Goal: Information Seeking & Learning: Learn about a topic

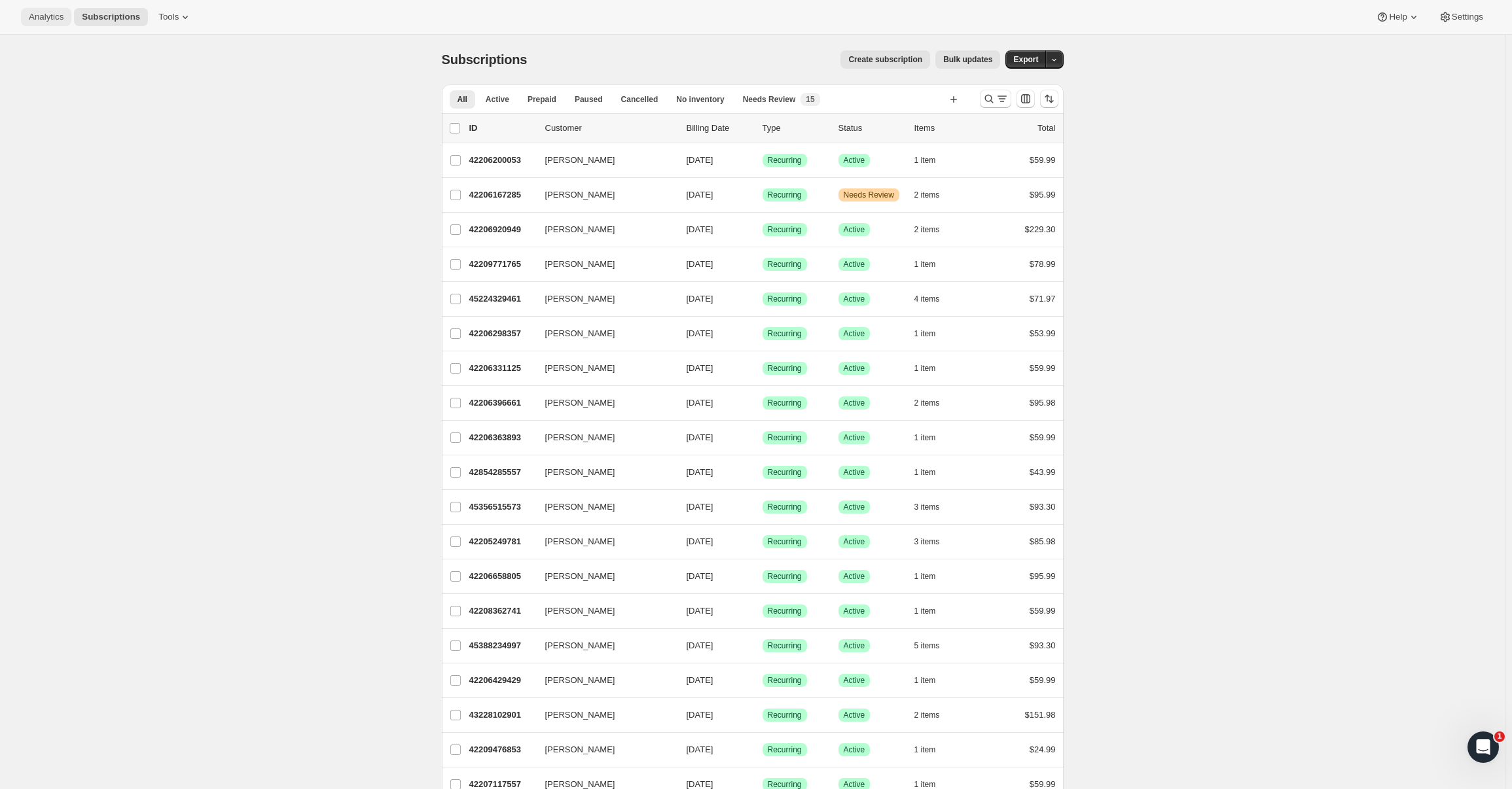
click at [40, 21] on span "Analytics" at bounding box center [46, 17] width 35 height 10
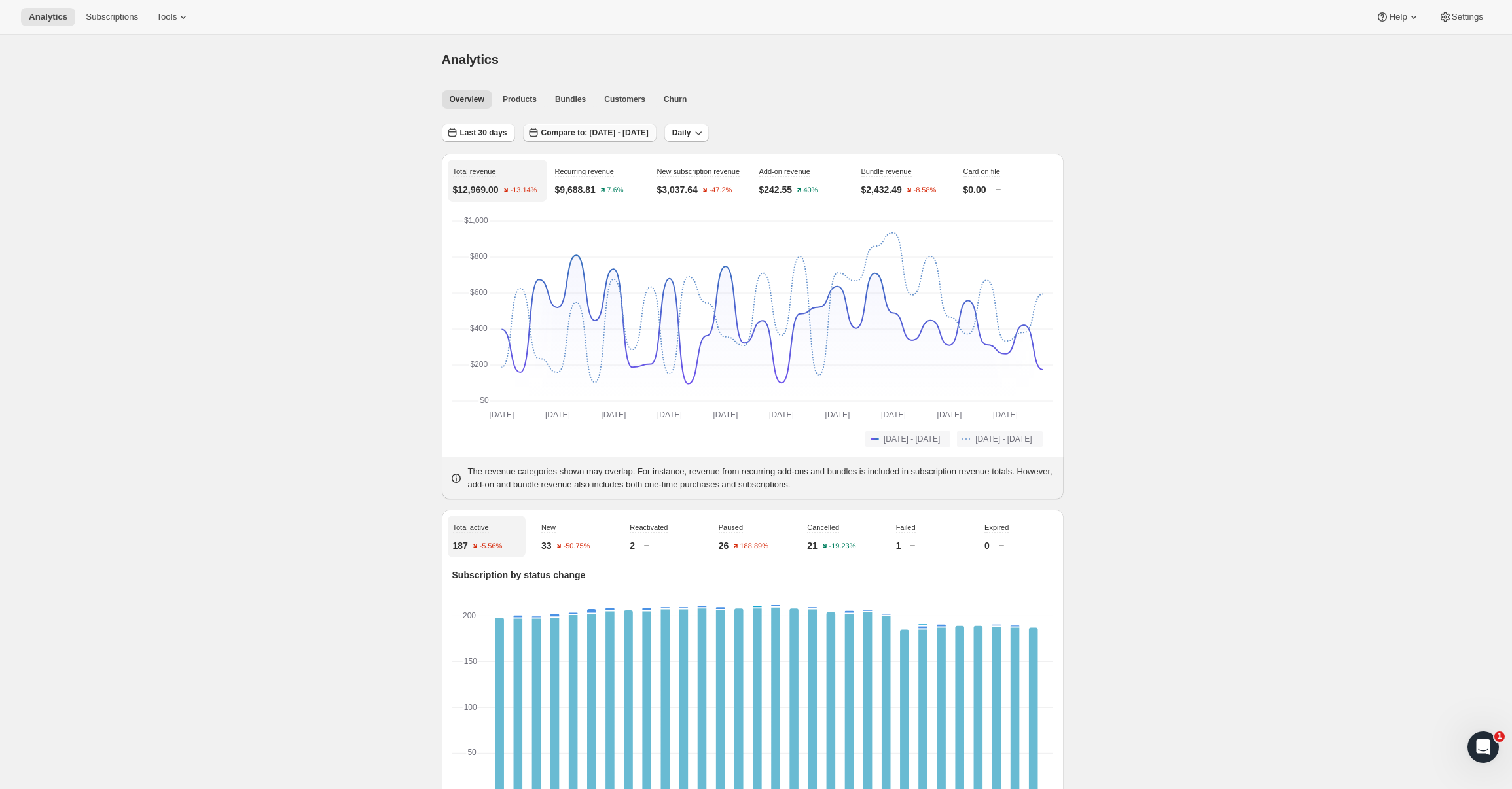
click at [636, 130] on span "Compare to: [DATE] - [DATE]" at bounding box center [594, 132] width 107 height 10
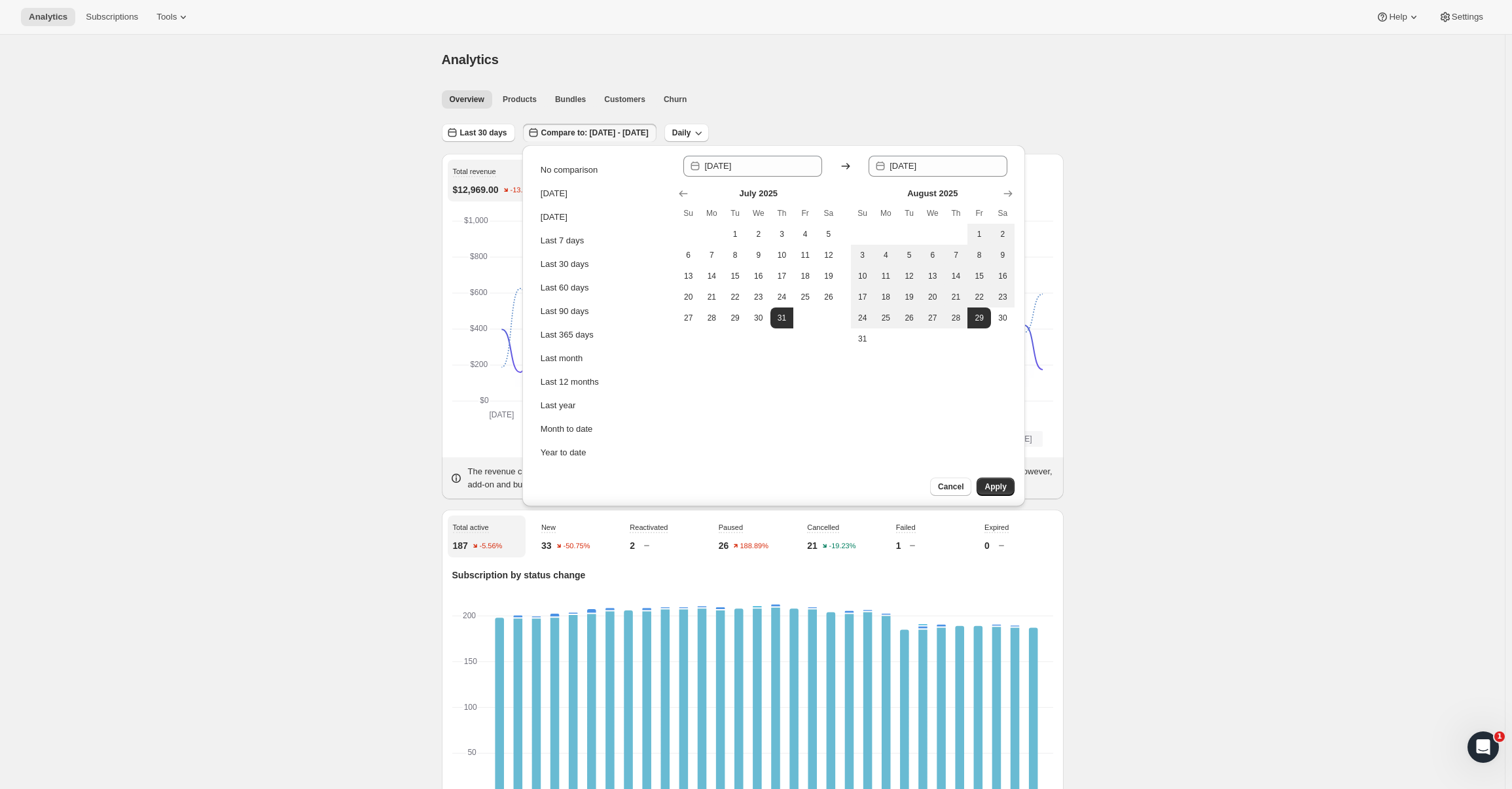
click at [635, 130] on span "Compare to: [DATE] - [DATE]" at bounding box center [594, 132] width 107 height 10
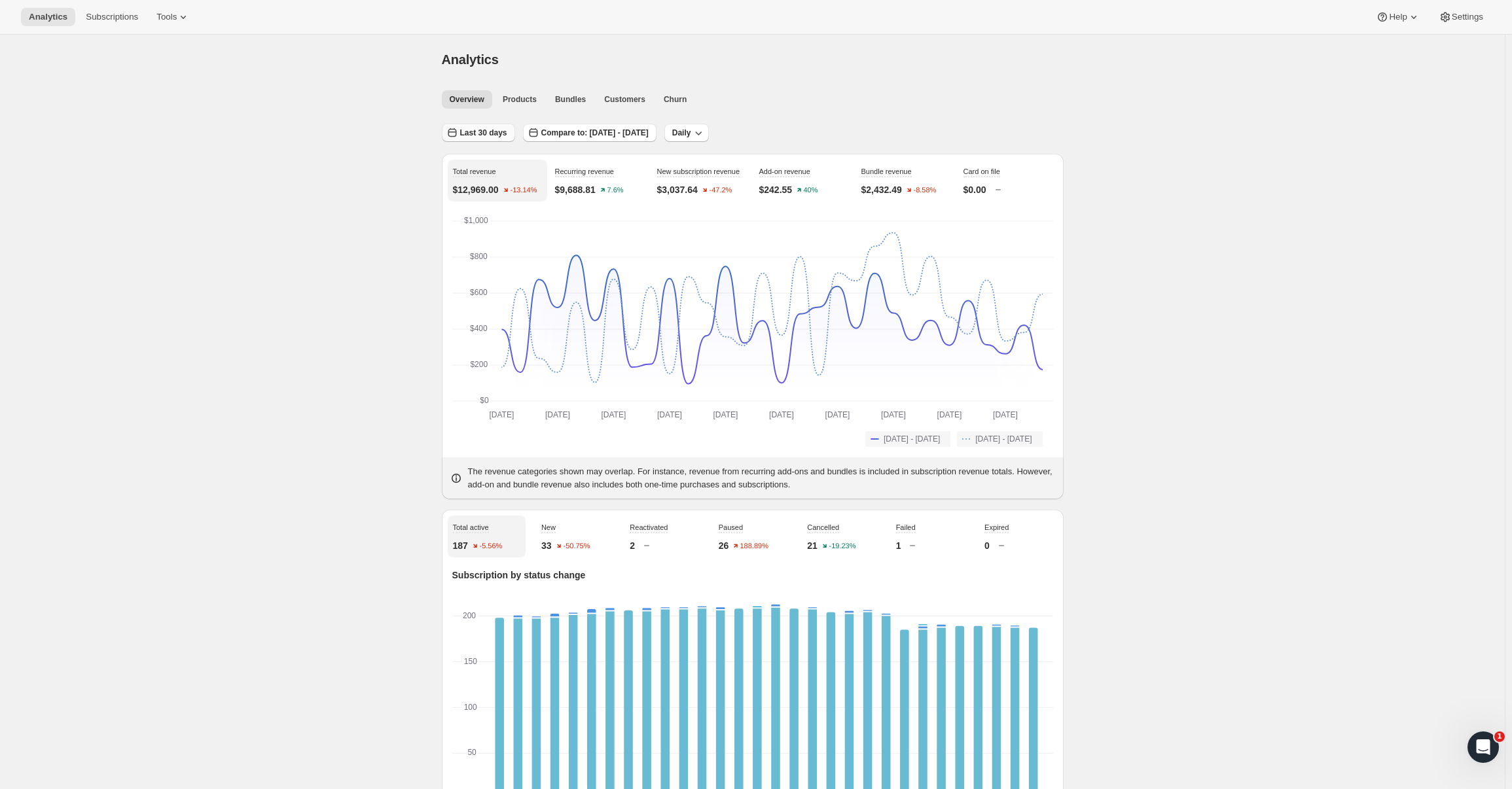
click at [499, 138] on span "Last 30 days" at bounding box center [483, 132] width 47 height 10
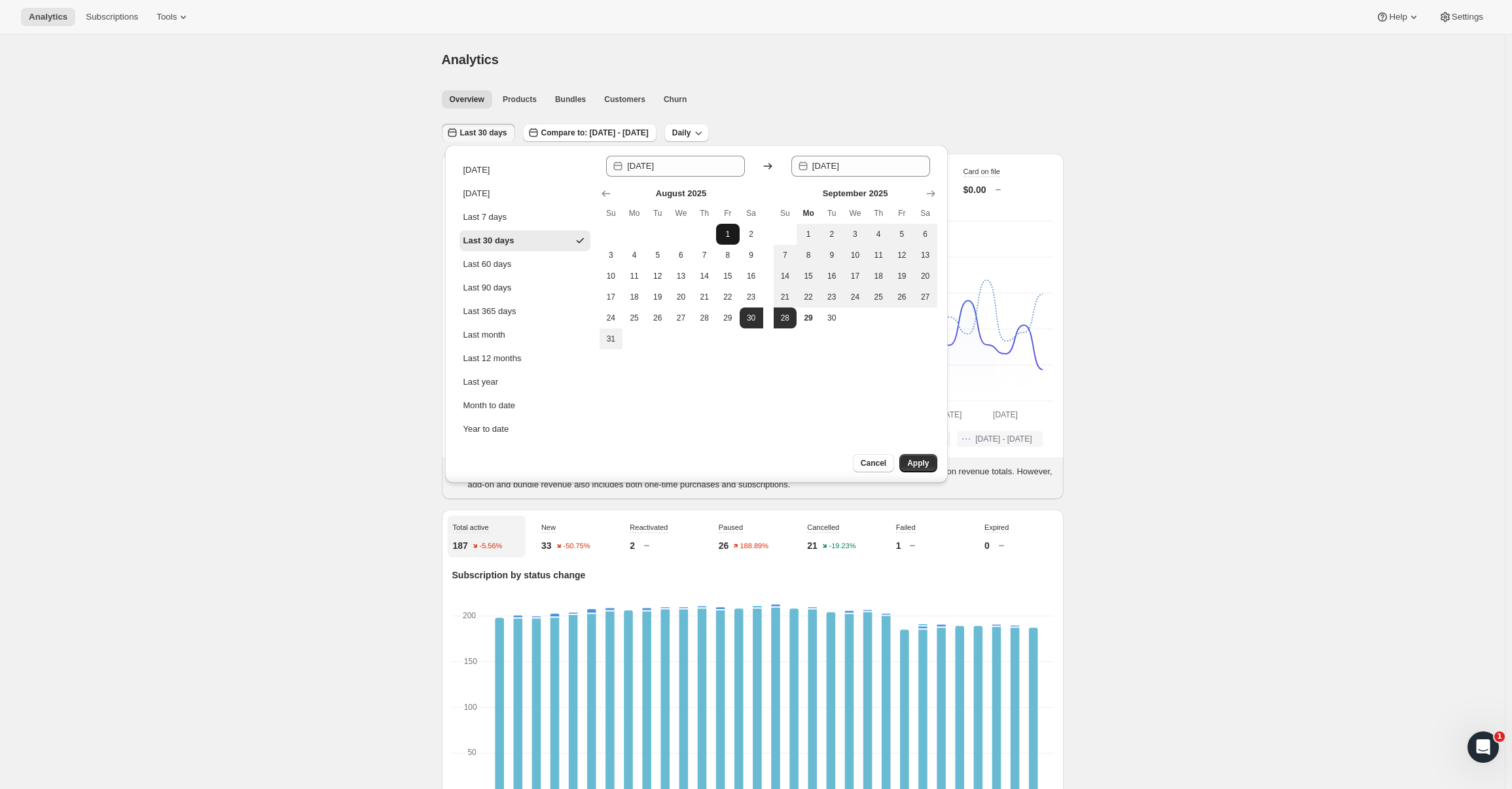
click at [721, 229] on button "1" at bounding box center [728, 234] width 24 height 21
type input "[DATE]"
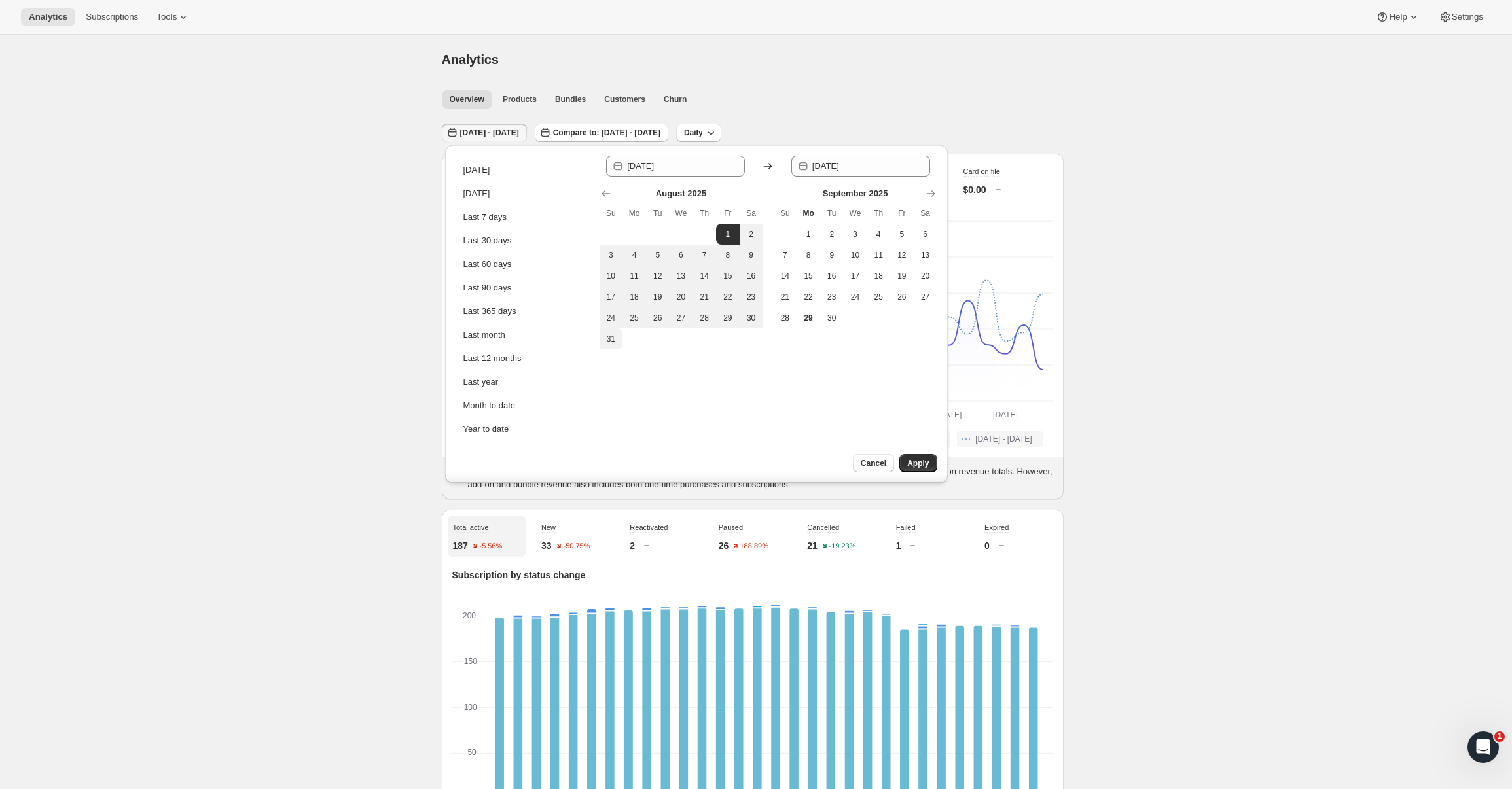
drag, startPoint x: 609, startPoint y: 337, endPoint x: 668, endPoint y: 369, distance: 67.1
click at [609, 338] on span "31" at bounding box center [611, 339] width 13 height 10
type input "[DATE]"
click at [930, 464] on button "Apply" at bounding box center [918, 462] width 38 height 18
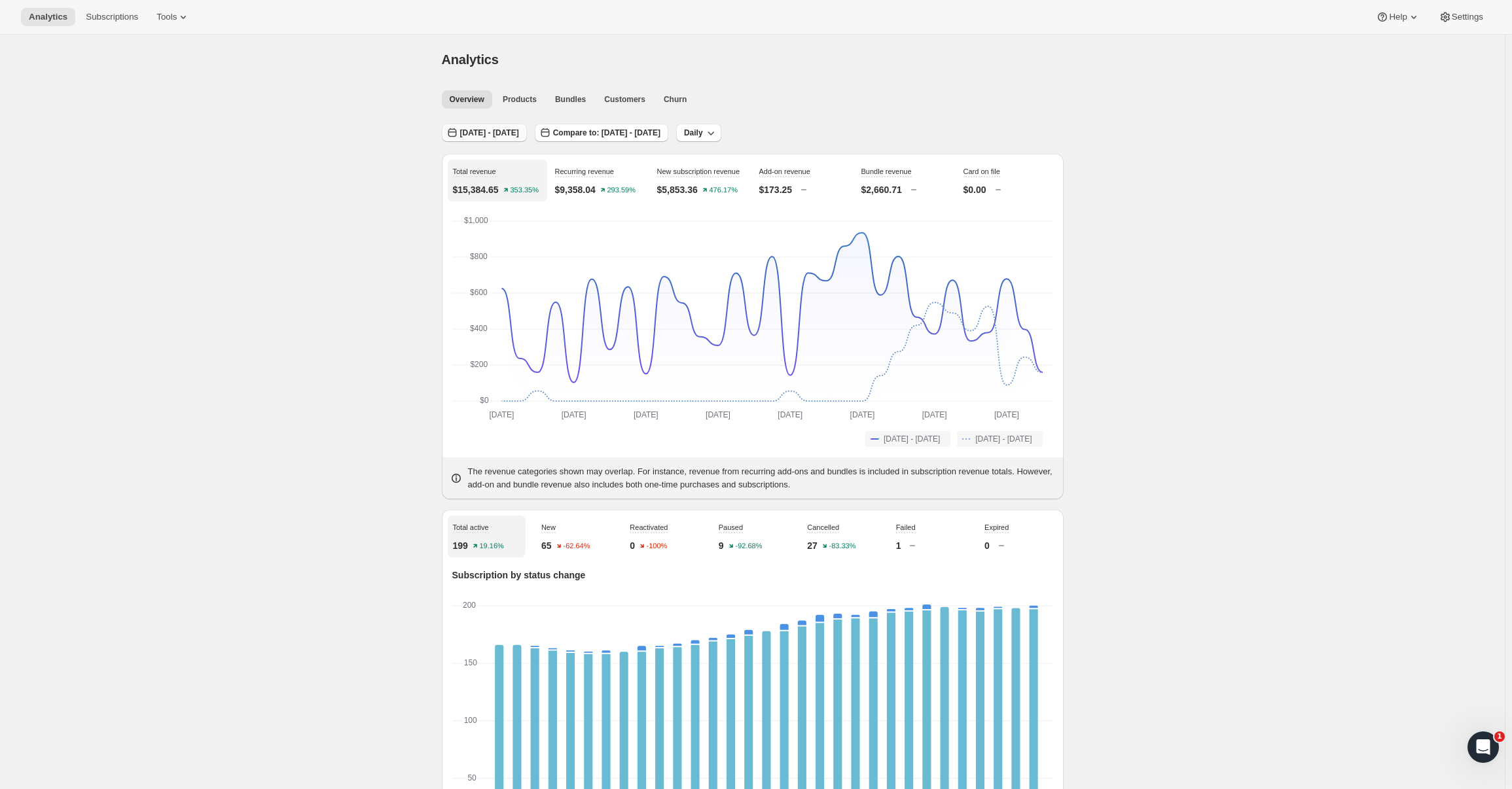
click at [519, 138] on span "[DATE] - [DATE]" at bounding box center [489, 132] width 59 height 10
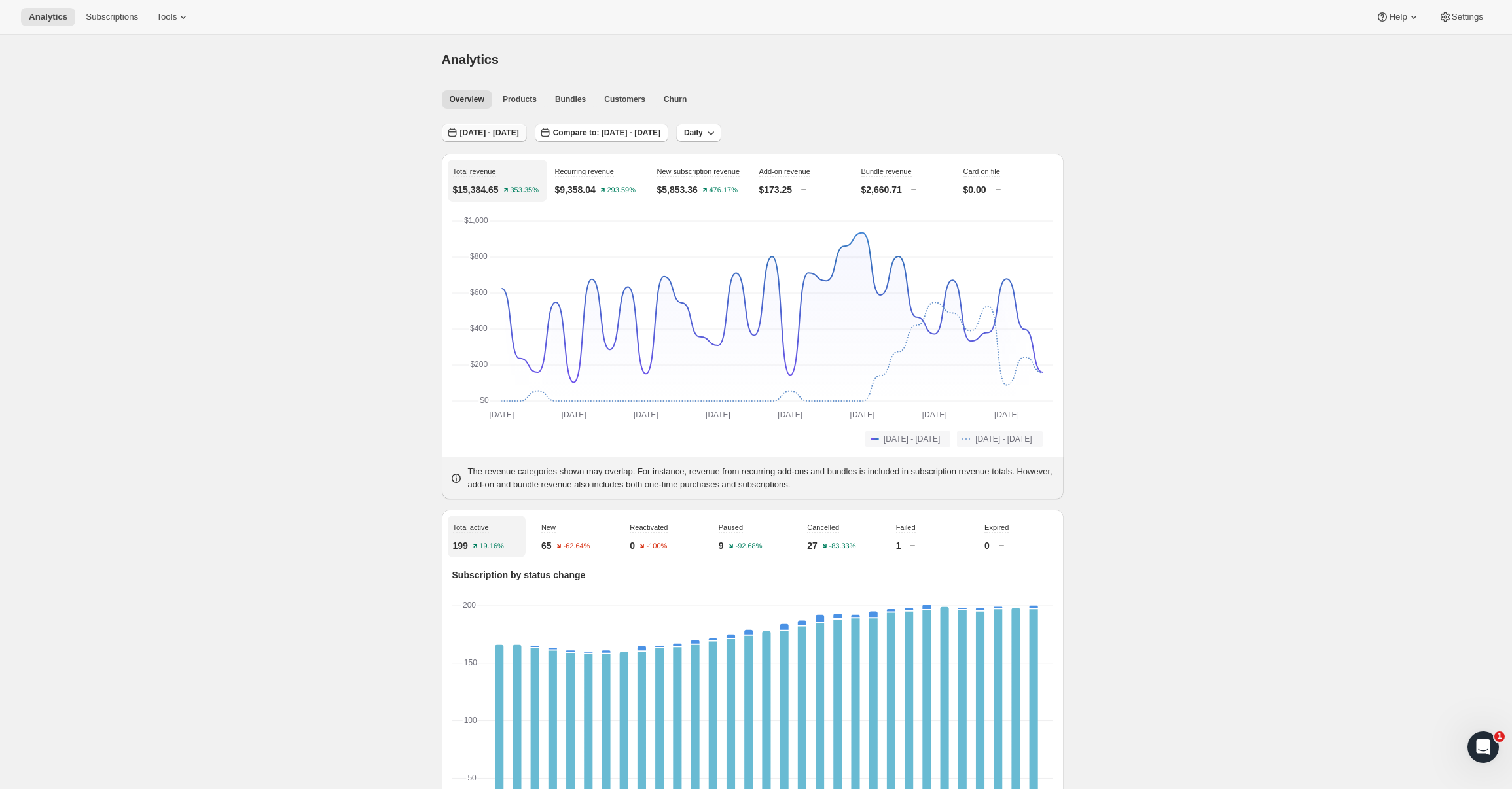
click at [500, 132] on span "[DATE] - [DATE]" at bounding box center [489, 132] width 59 height 10
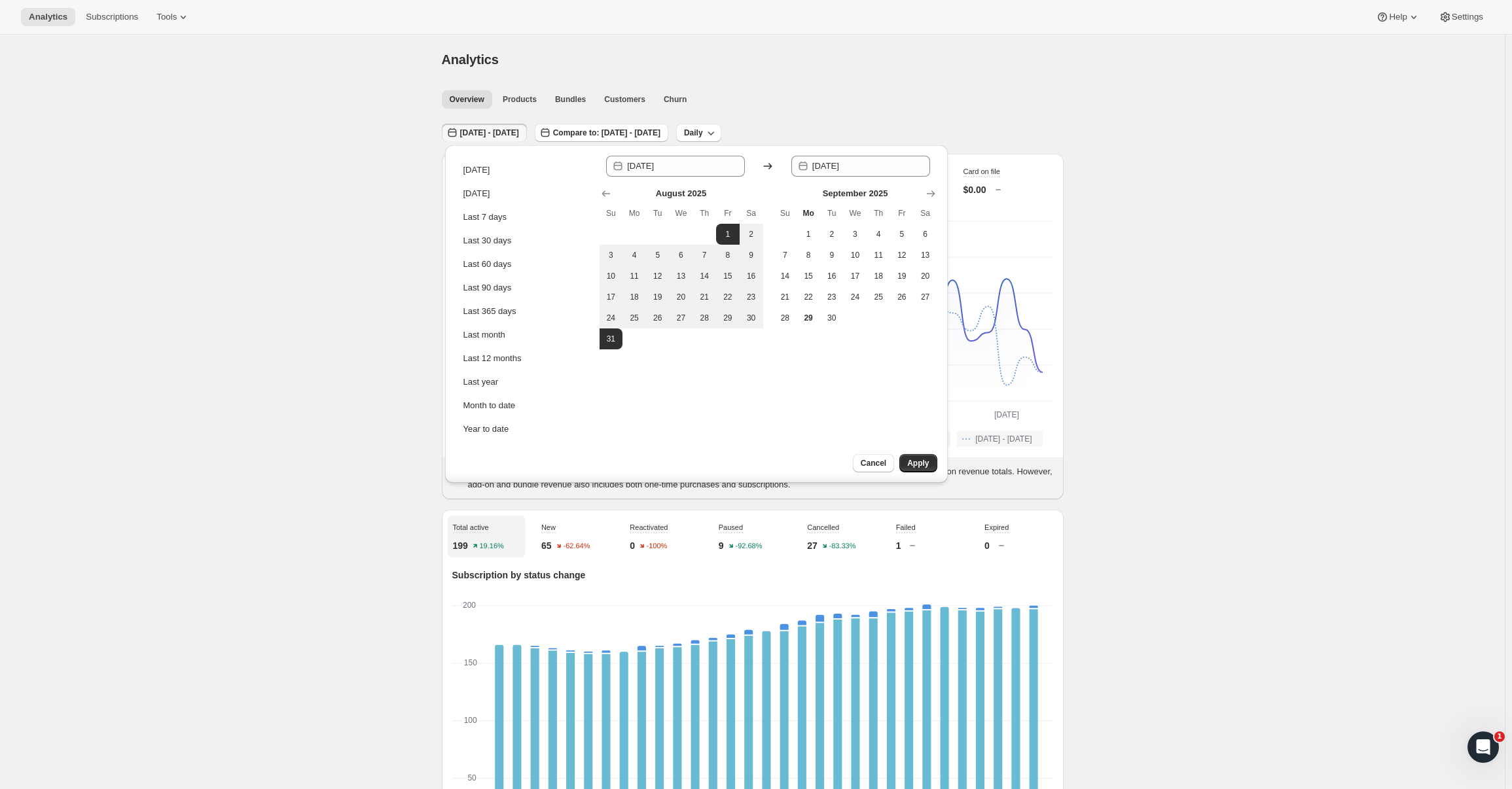
click at [793, 234] on td at bounding box center [785, 234] width 24 height 21
click at [800, 238] on button "1" at bounding box center [808, 234] width 24 height 21
type input "[DATE]"
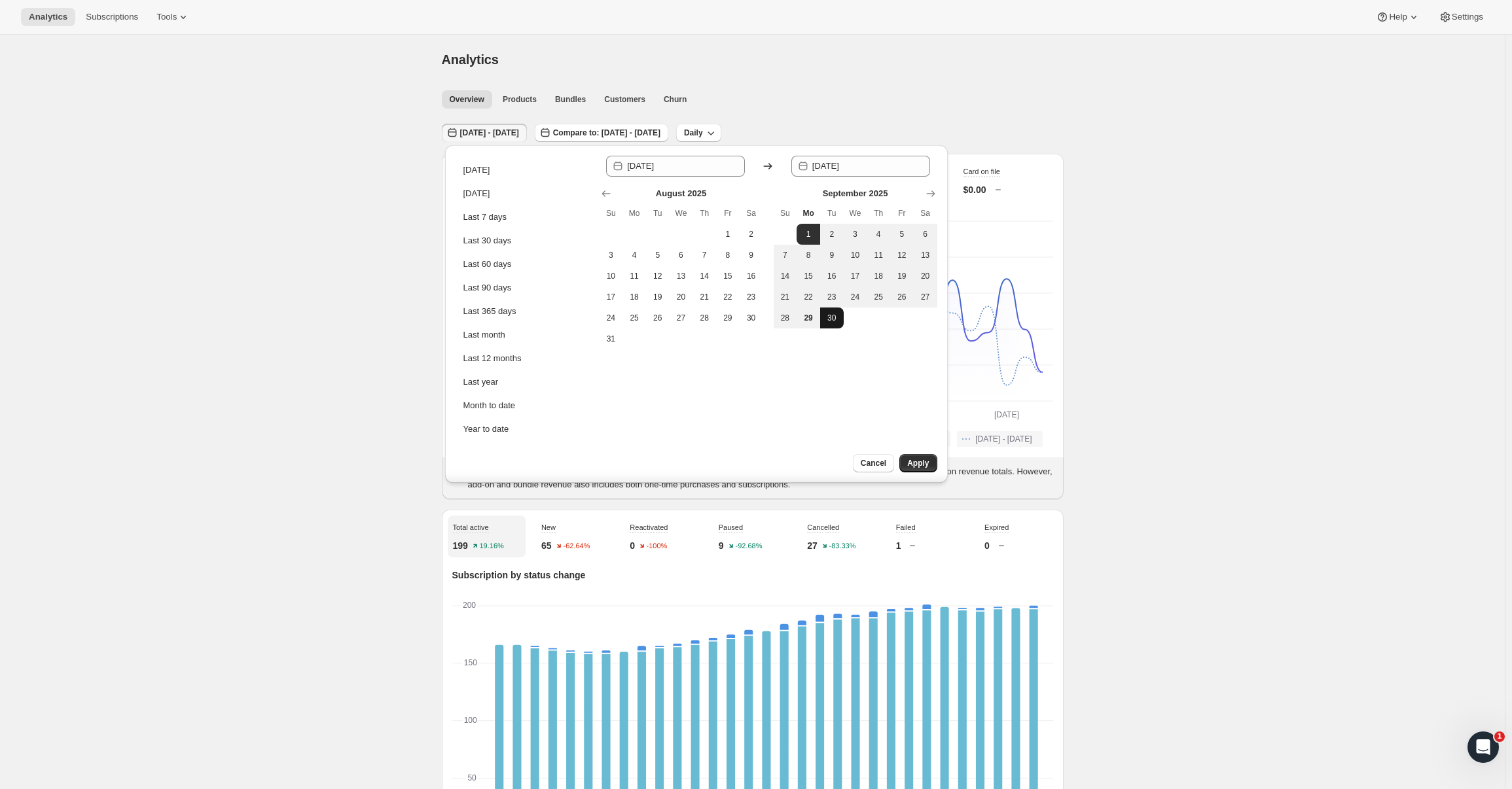
drag, startPoint x: 836, startPoint y: 316, endPoint x: 872, endPoint y: 374, distance: 68.3
click at [835, 316] on span "30" at bounding box center [831, 318] width 13 height 10
type input "[DATE]"
click at [920, 462] on span "Apply" at bounding box center [918, 463] width 21 height 10
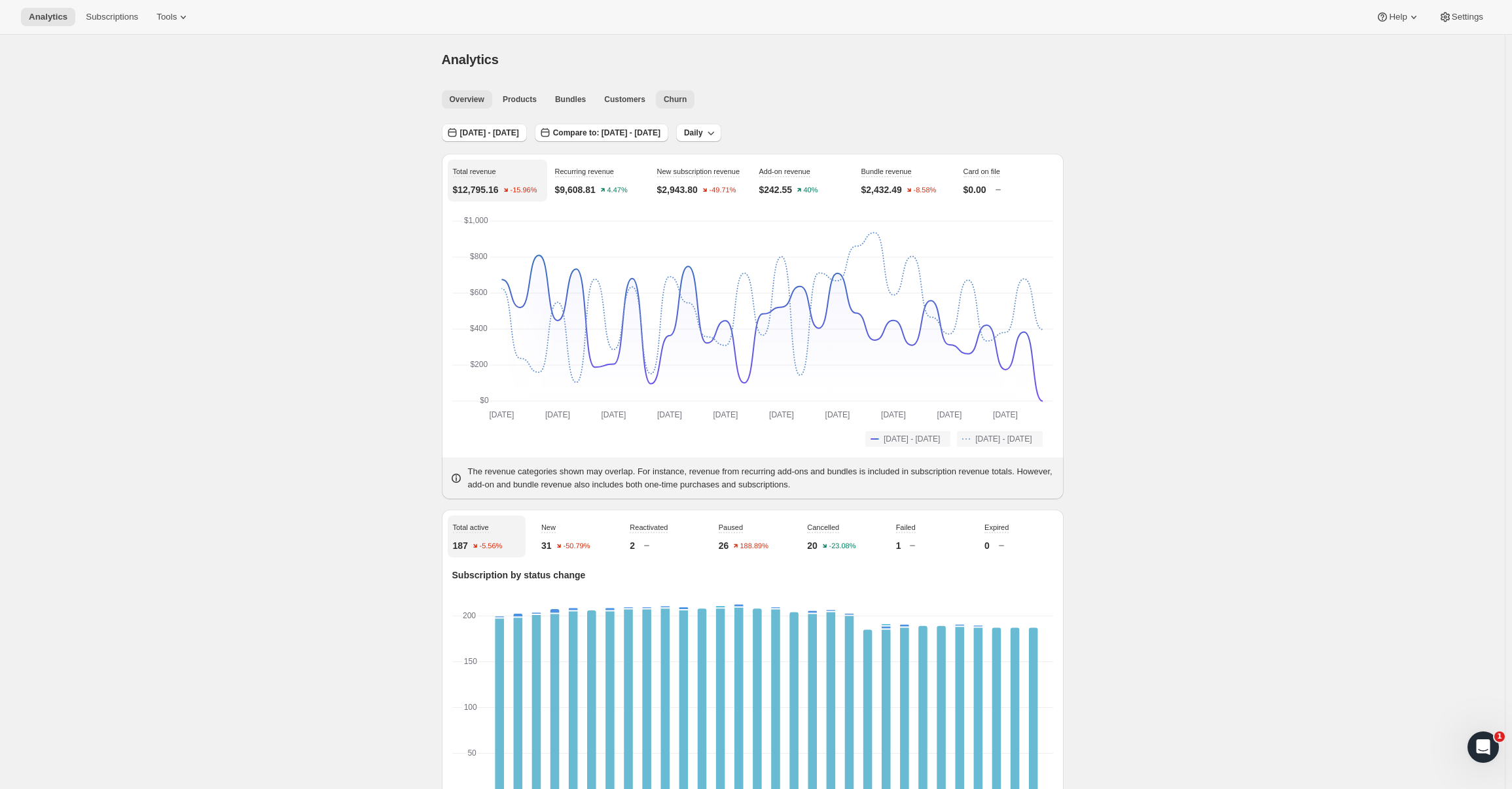
click at [670, 92] on button "Churn" at bounding box center [675, 99] width 38 height 18
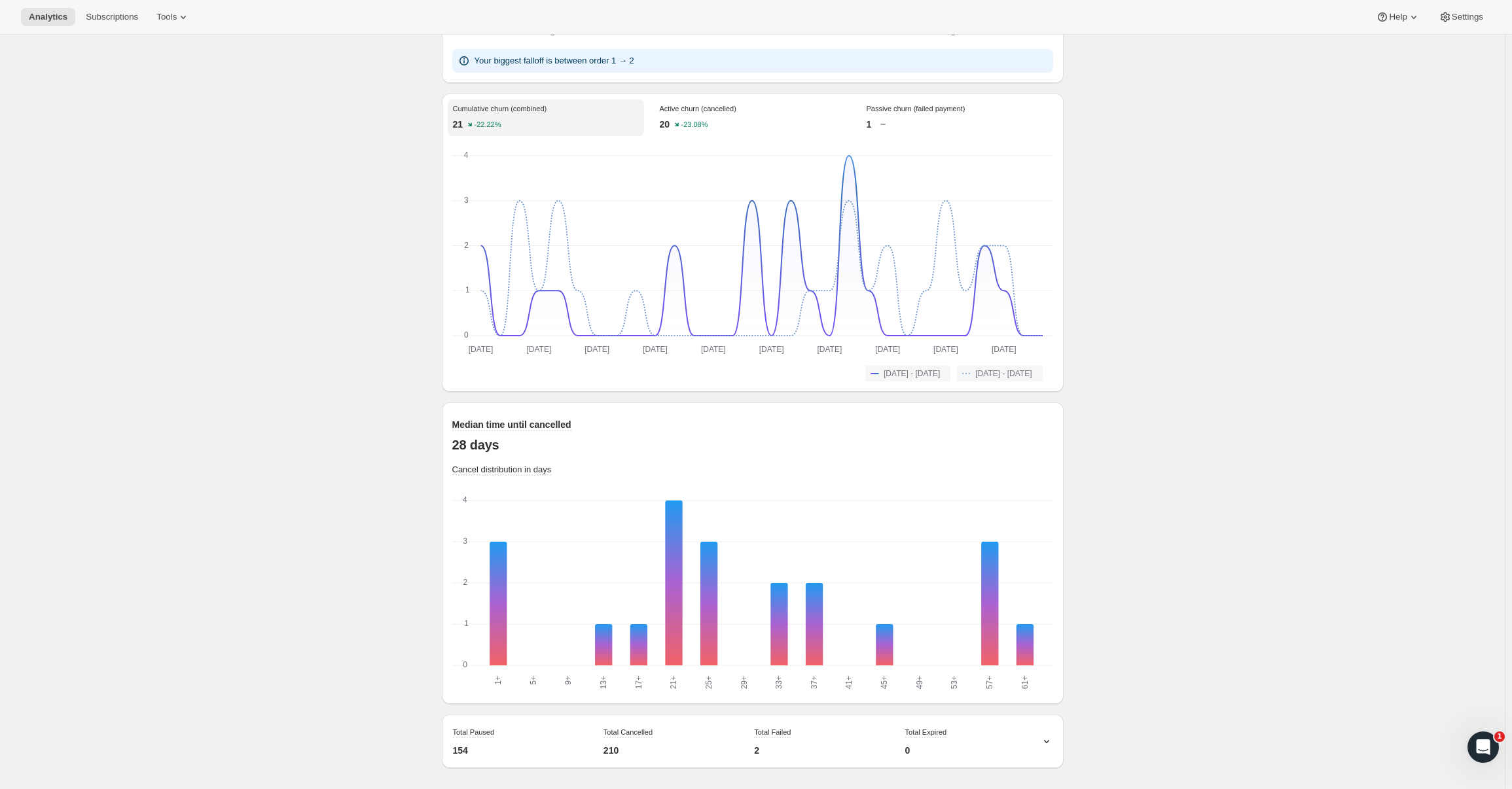
scroll to position [909, 0]
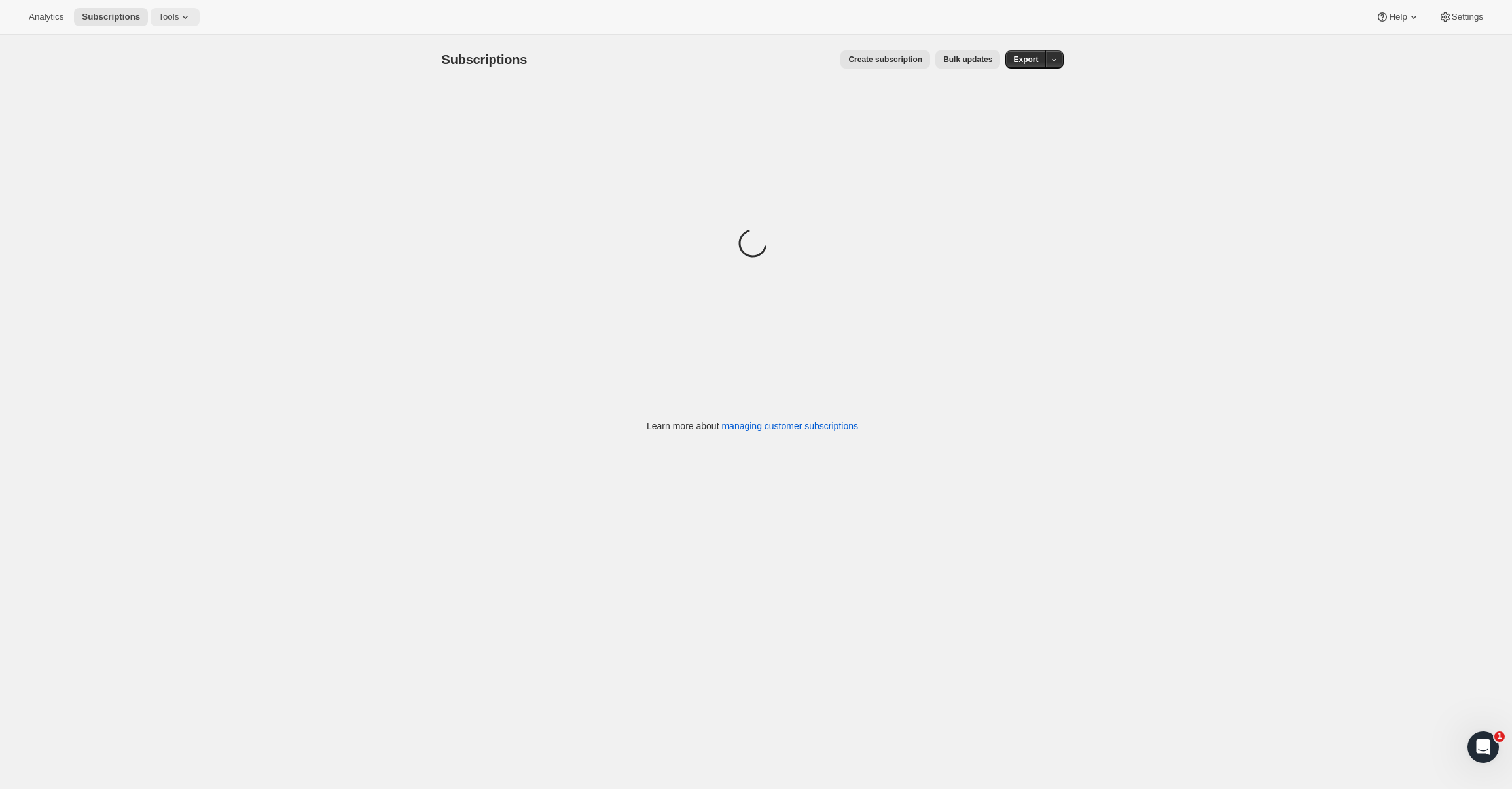
click at [170, 13] on span "Tools" at bounding box center [168, 17] width 21 height 10
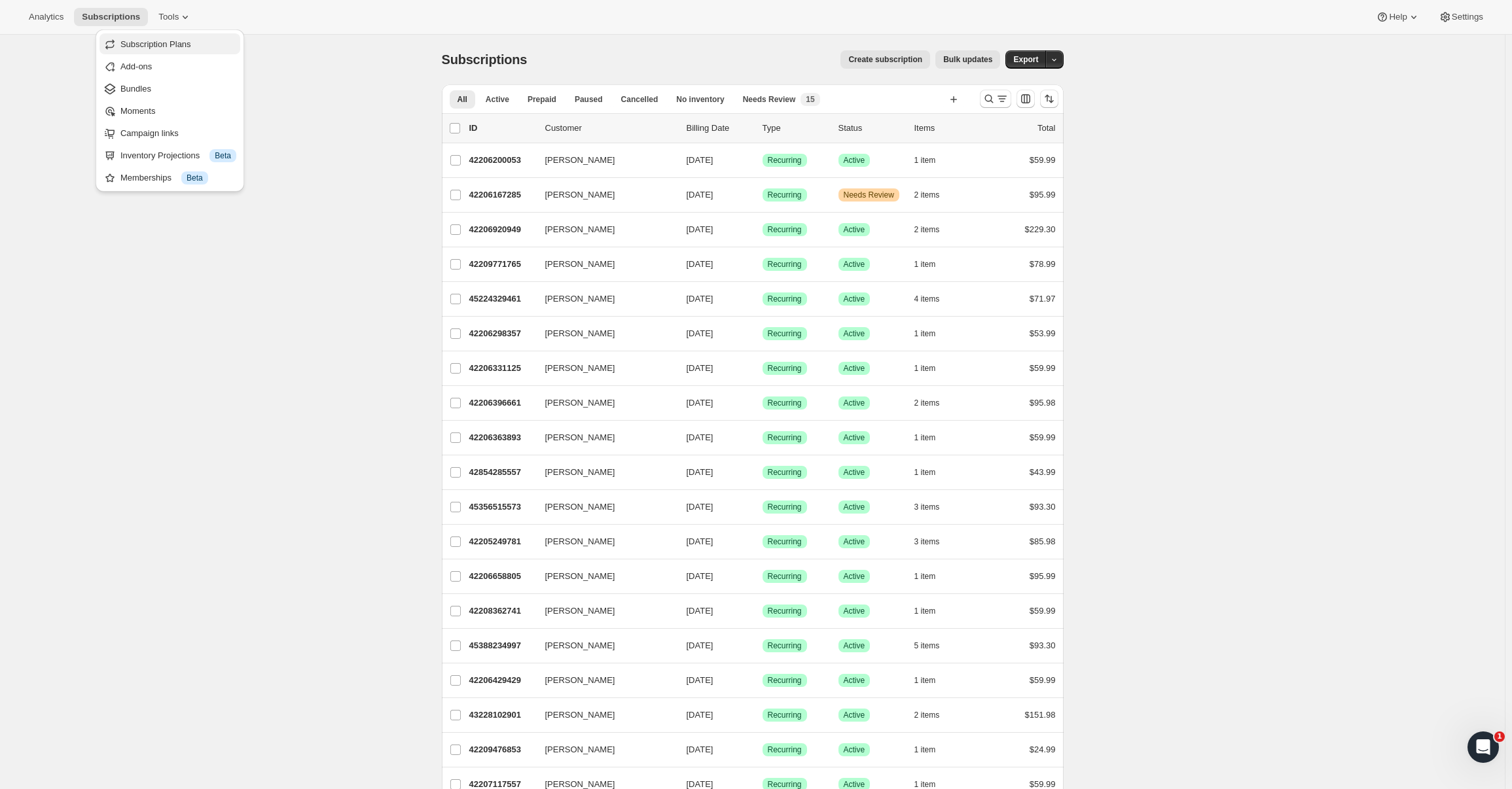
click at [178, 43] on span "Subscription Plans" at bounding box center [156, 44] width 71 height 9
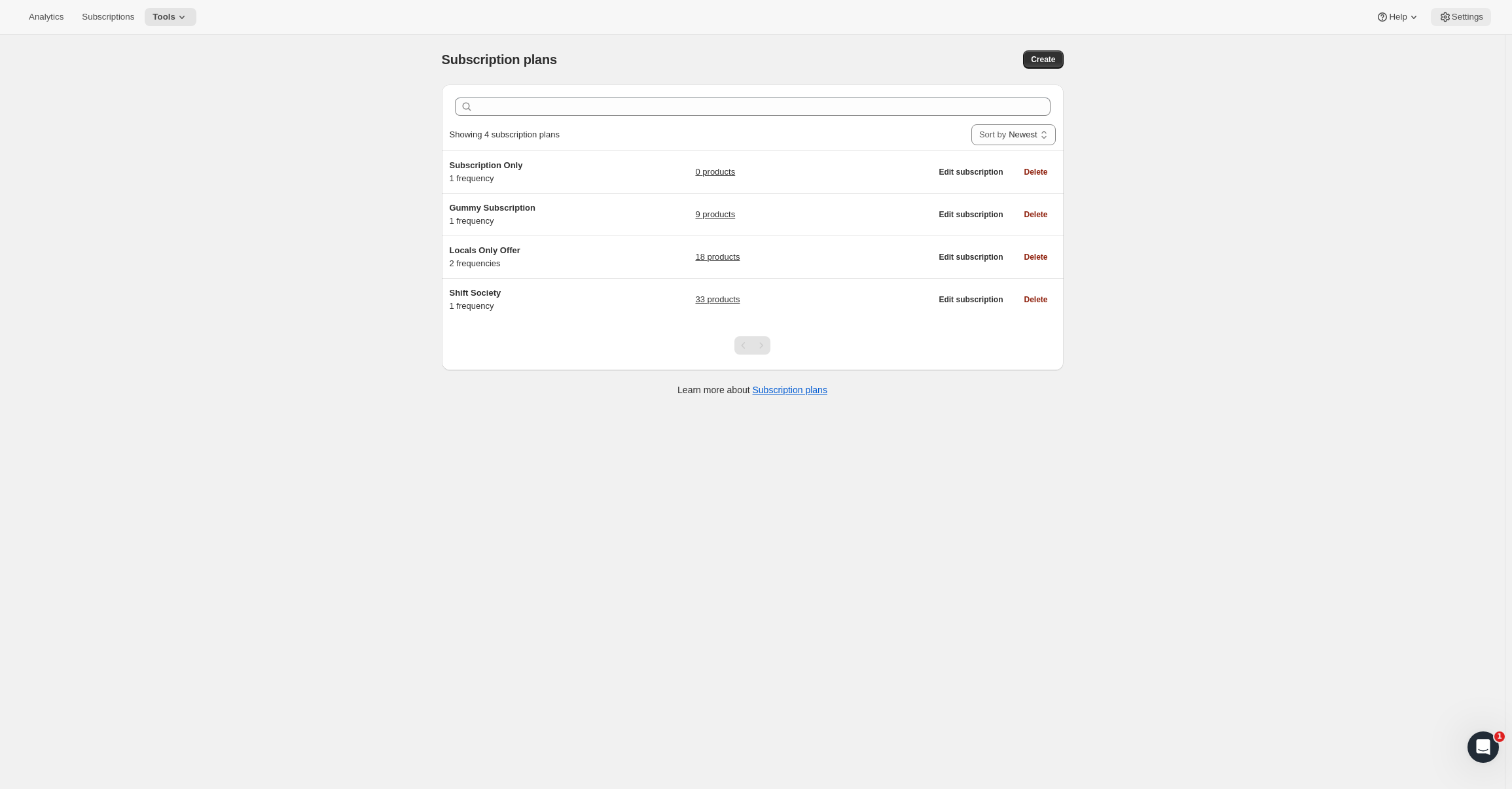
click at [1465, 19] on span "Settings" at bounding box center [1467, 17] width 32 height 10
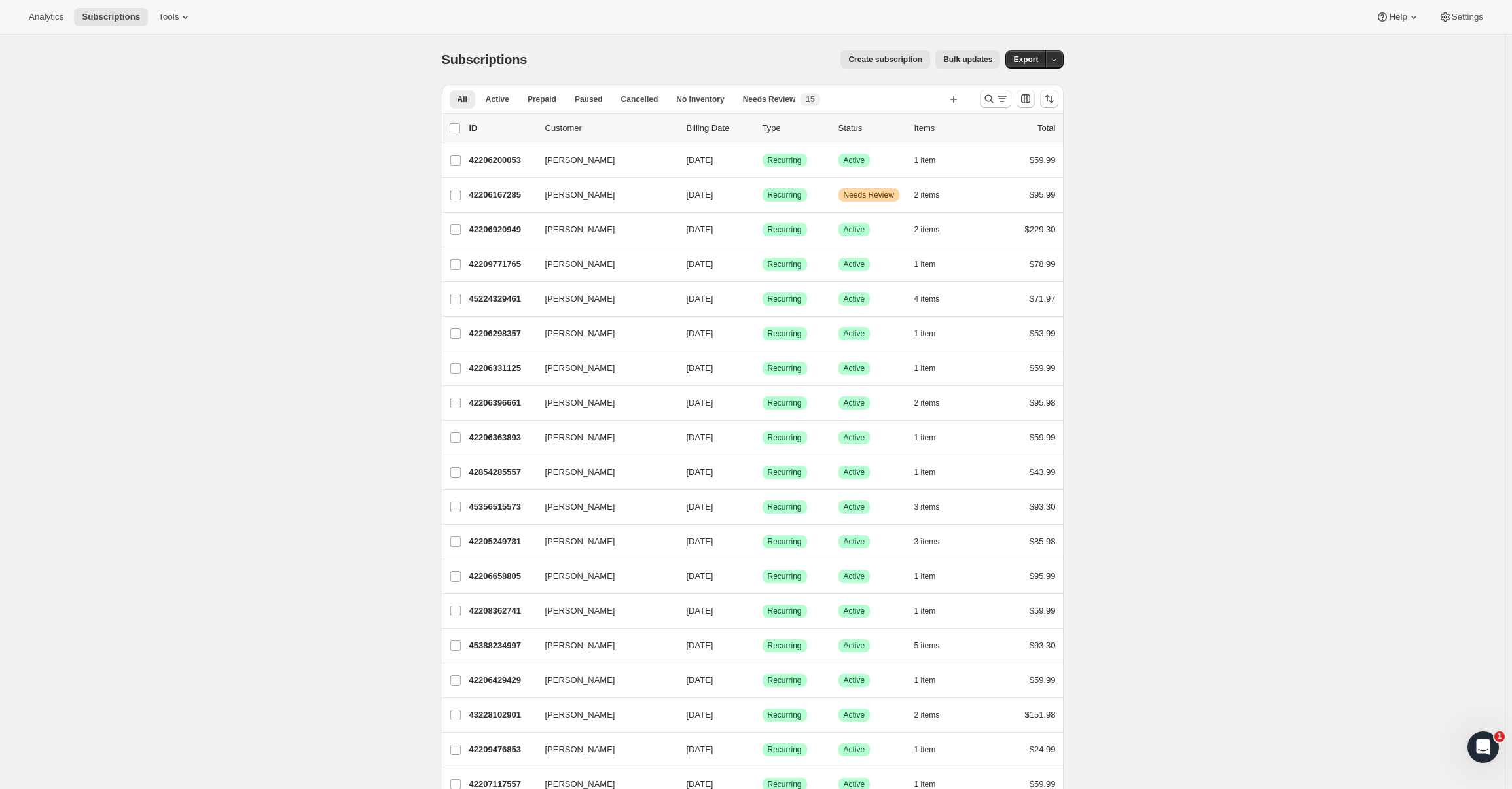
click at [18, 20] on div "Analytics Subscriptions Tools Help Settings" at bounding box center [756, 17] width 1512 height 35
click at [41, 16] on span "Analytics" at bounding box center [46, 17] width 35 height 10
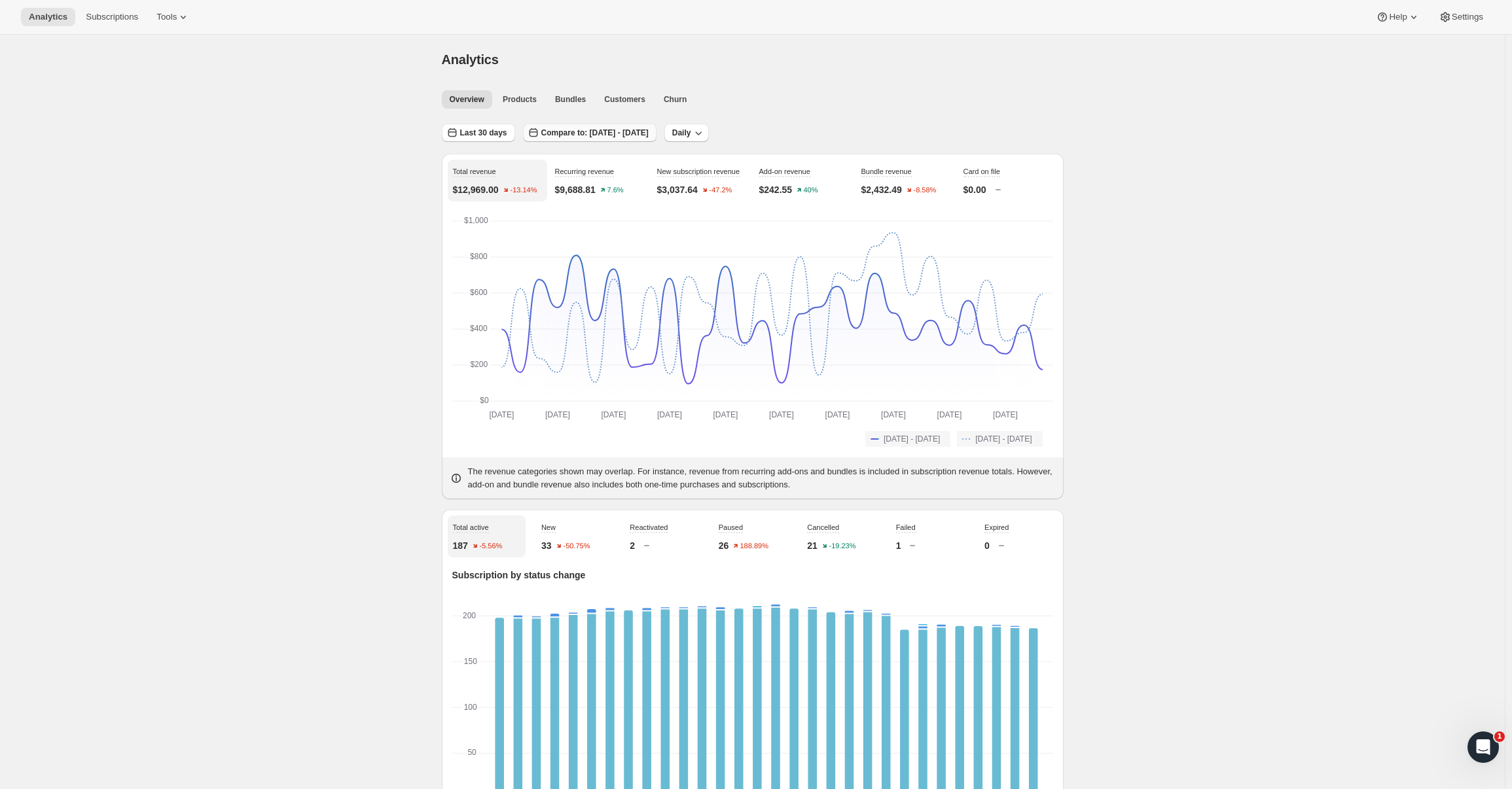
click at [584, 132] on span "Compare to: [DATE] - [DATE]" at bounding box center [594, 132] width 107 height 10
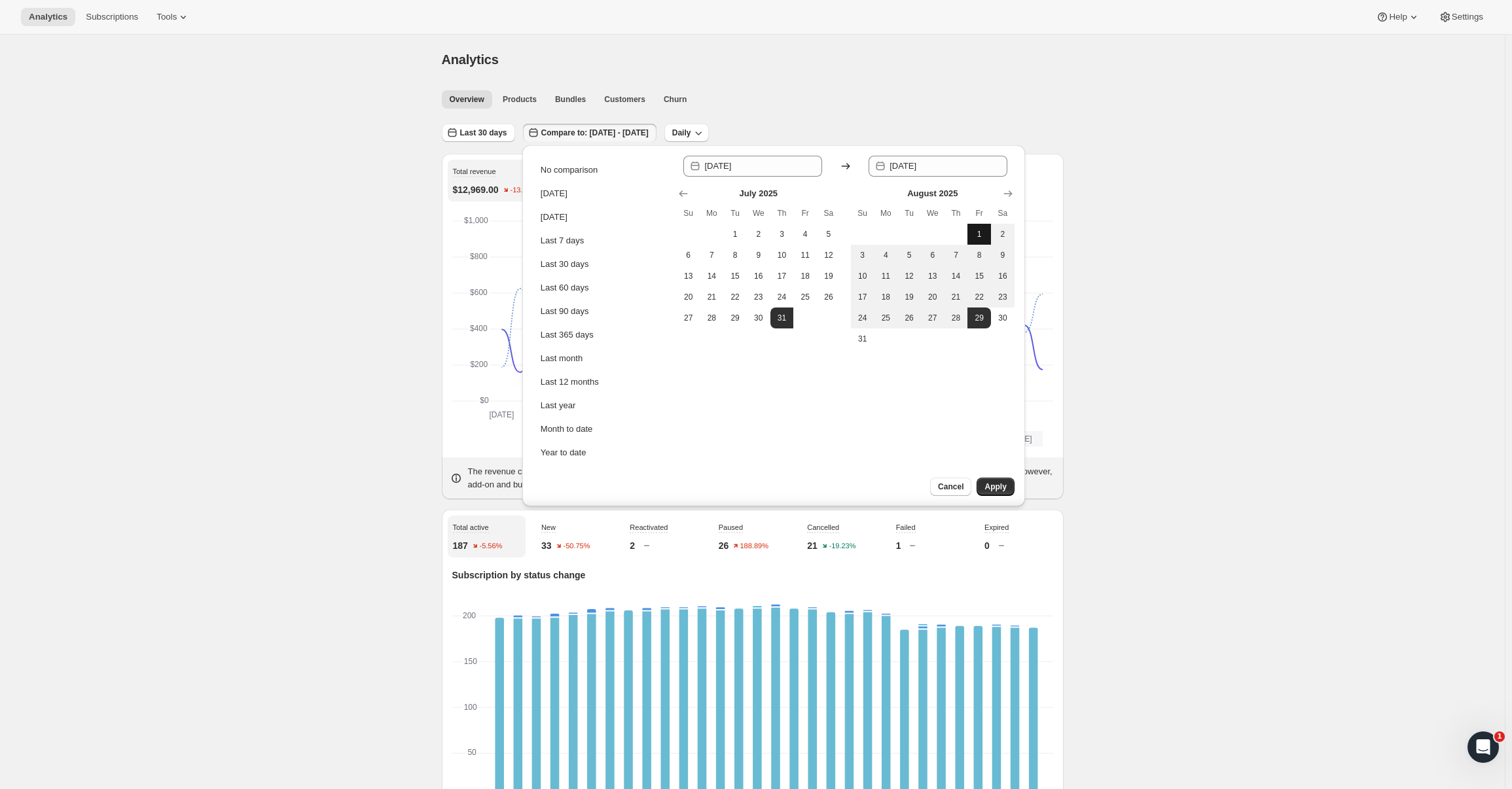
click at [977, 230] on span "1" at bounding box center [978, 234] width 13 height 10
type input "[DATE]"
click at [864, 347] on button "31" at bounding box center [863, 339] width 24 height 21
type input "[DATE]"
click at [1001, 485] on span "Apply" at bounding box center [995, 486] width 21 height 10
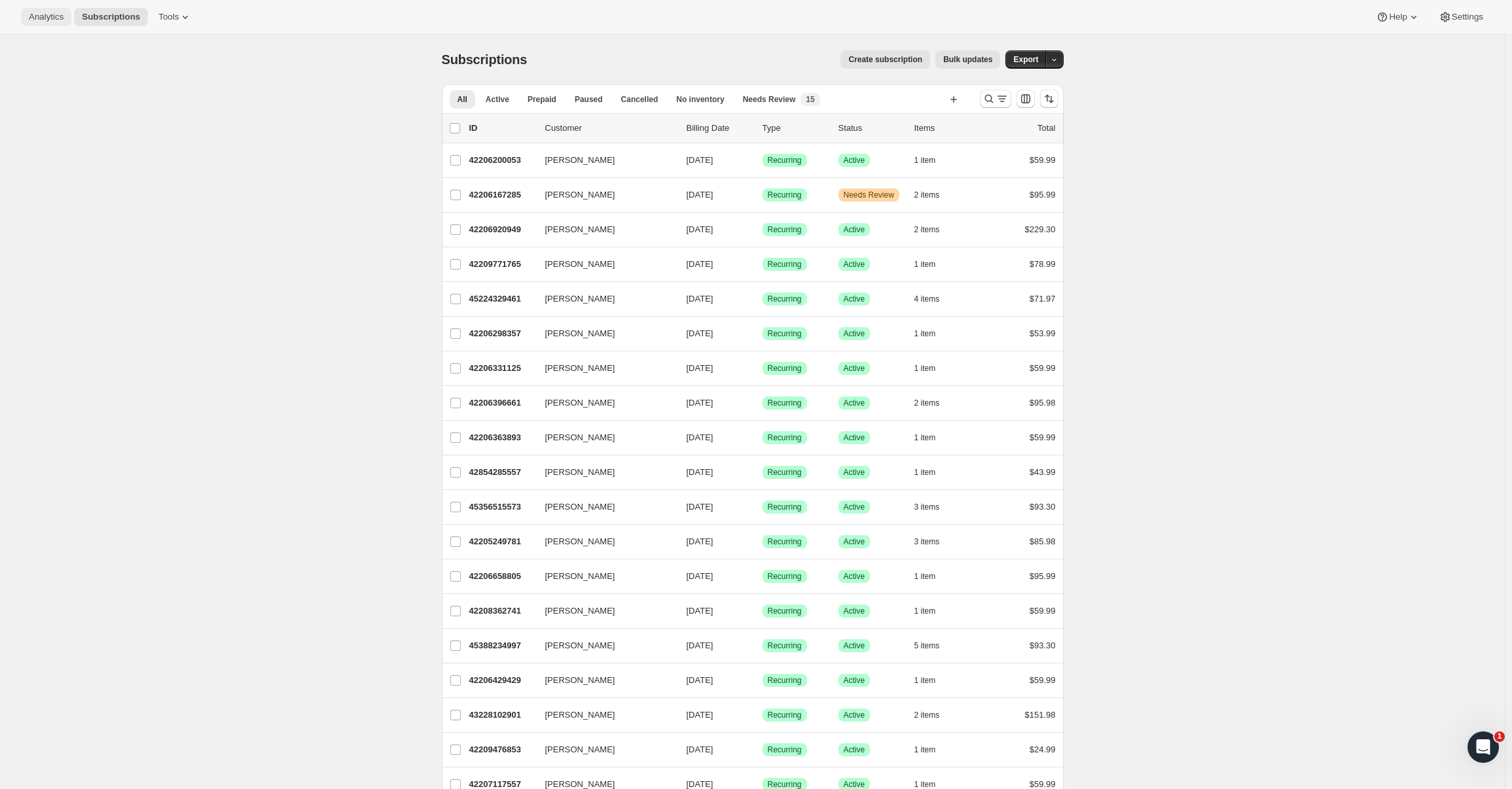
click at [38, 17] on span "Analytics" at bounding box center [46, 17] width 35 height 10
